Goal: Navigation & Orientation: Find specific page/section

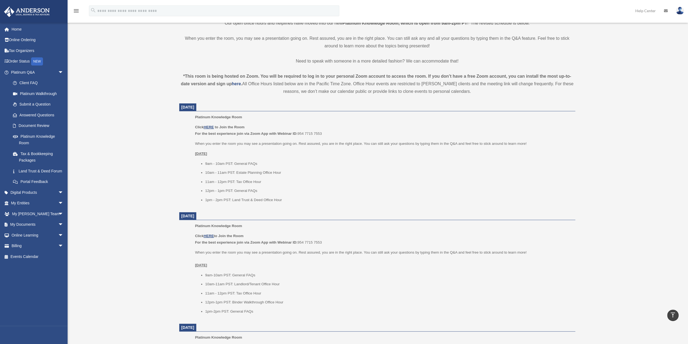
scroll to position [38, 0]
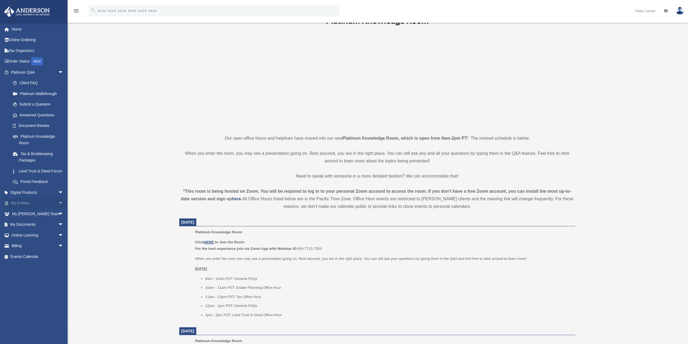
click at [58, 207] on span "arrow_drop_down" at bounding box center [63, 203] width 11 height 11
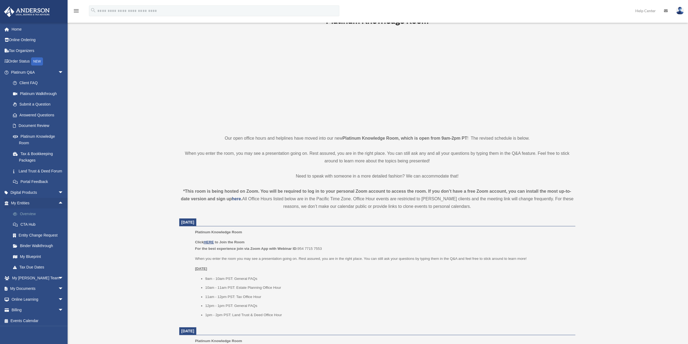
click at [27, 219] on link "Overview" at bounding box center [40, 213] width 64 height 11
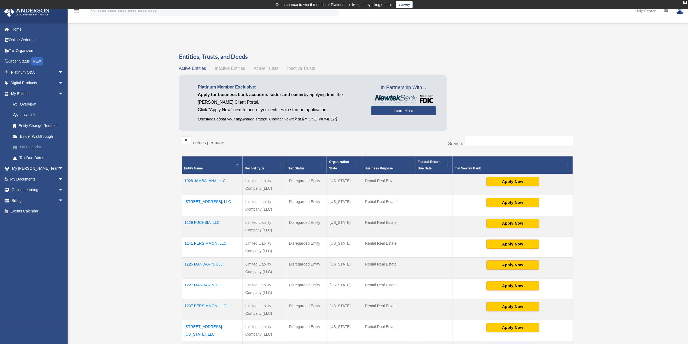
click at [35, 146] on link "My Blueprint" at bounding box center [40, 147] width 64 height 11
